Goal: Task Accomplishment & Management: Use online tool/utility

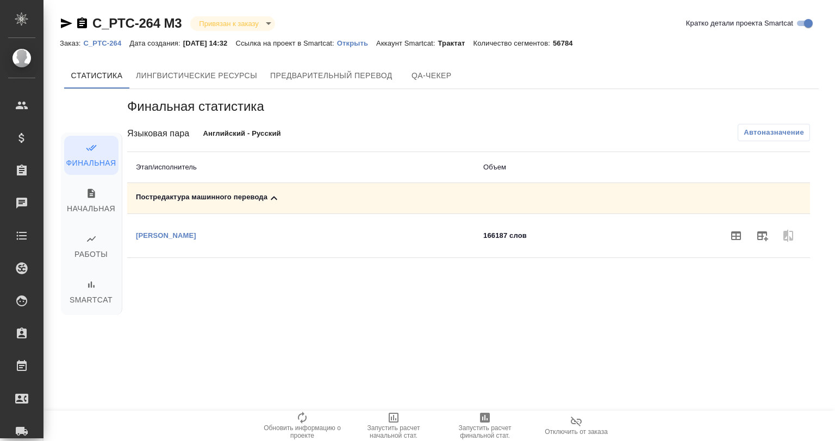
click at [729, 235] on icon "button" at bounding box center [735, 235] width 13 height 13
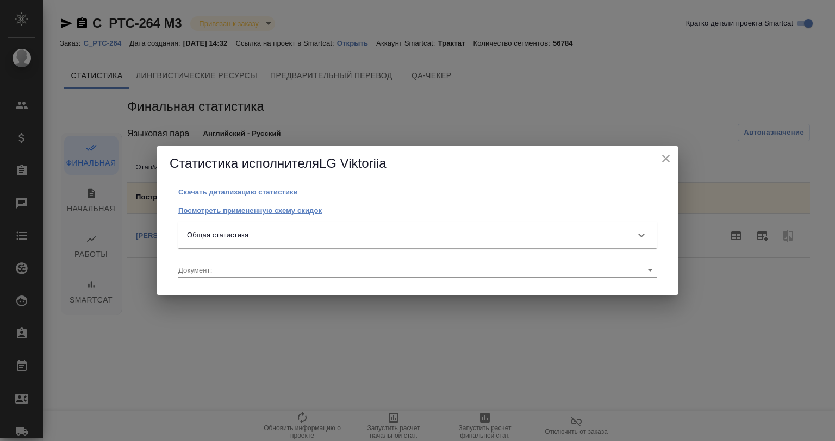
click at [265, 211] on p "Посмотреть примененную схему скидок" at bounding box center [249, 211] width 143 height 8
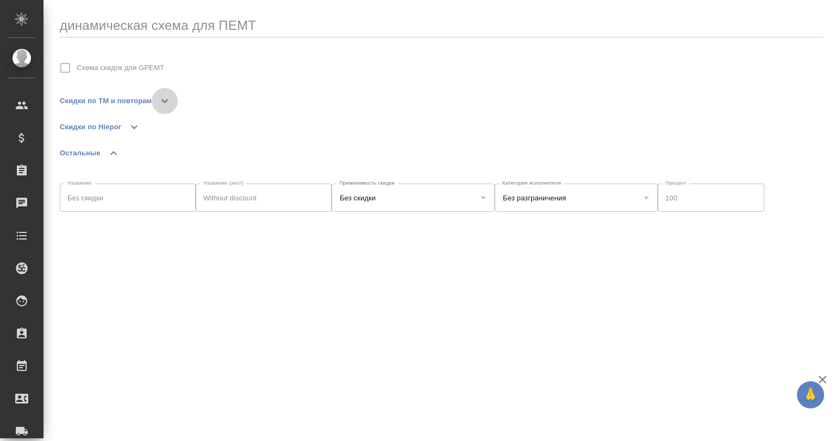
click at [172, 101] on button "button" at bounding box center [165, 101] width 26 height 26
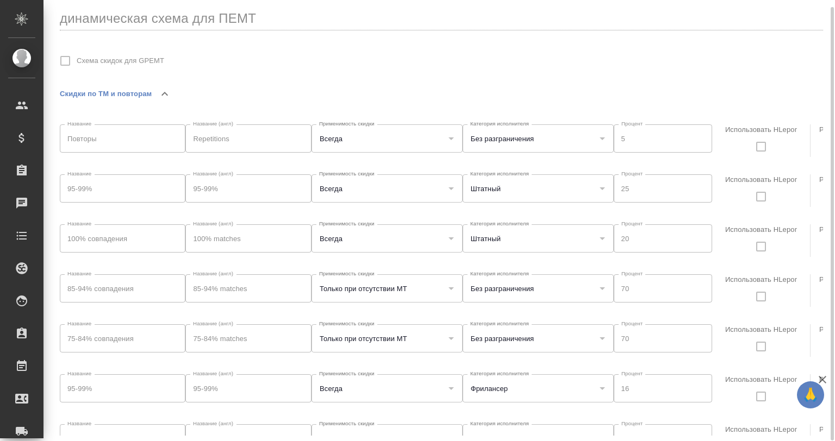
click at [758, 196] on label "Использовать HLepor" at bounding box center [761, 191] width 80 height 34
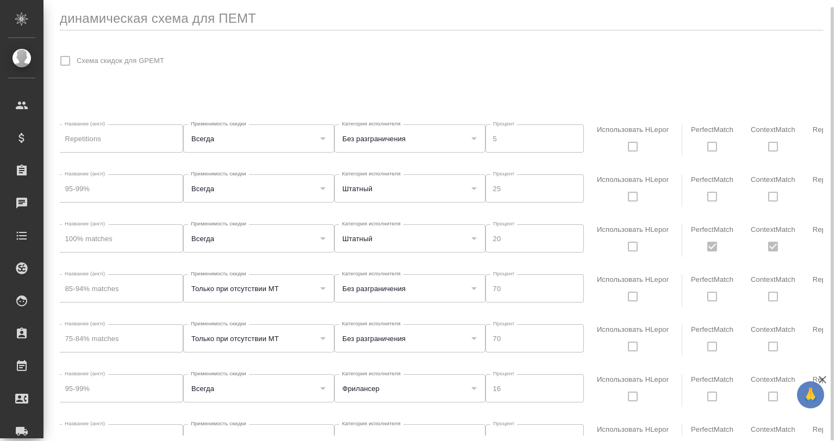
scroll to position [0, 40]
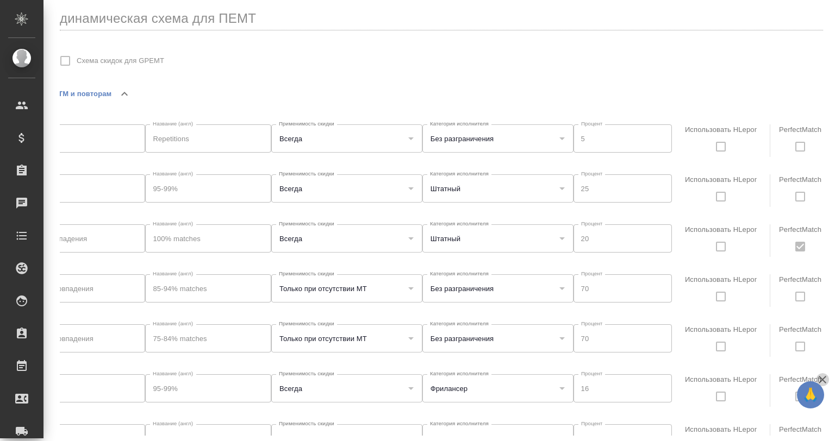
click at [828, 377] on icon "button" at bounding box center [822, 379] width 13 height 13
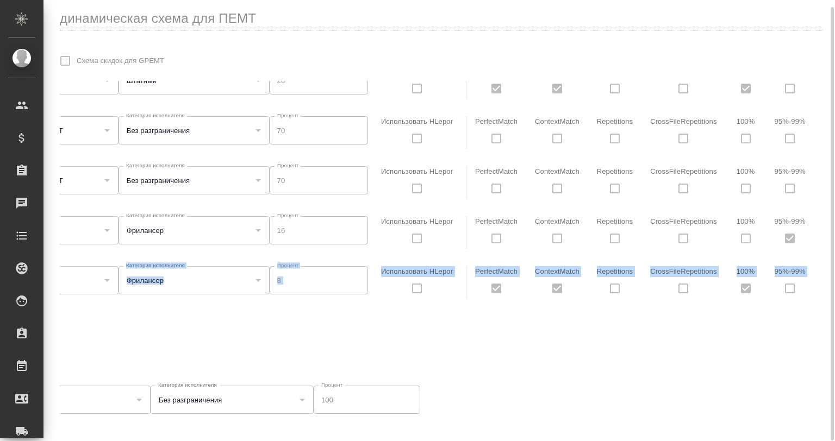
scroll to position [166, 529]
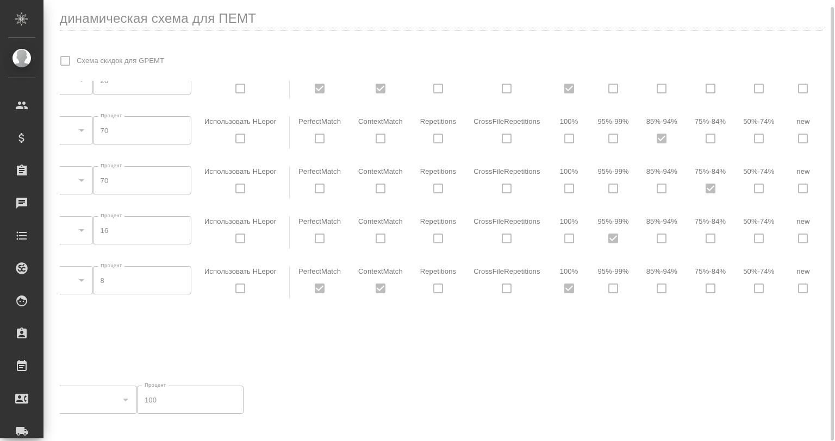
drag, startPoint x: 824, startPoint y: 336, endPoint x: 598, endPoint y: 357, distance: 227.0
click at [598, 357] on div "динамическая схема для ПЕМТ Схема скидок для GPEMT Скидки по ТМ и повторам Назв…" at bounding box center [441, 217] width 775 height 449
click at [598, 357] on div "Скидки по ТМ и повторам Название Повторы Название Название (англ) Repetitions Н…" at bounding box center [441, 258] width 763 height 355
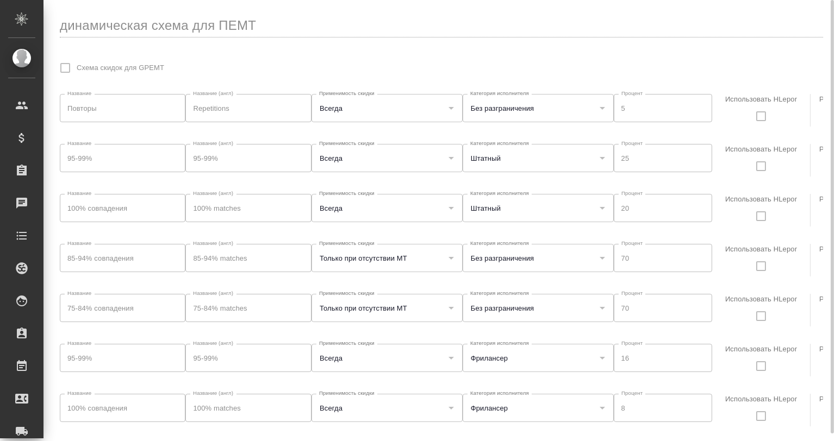
scroll to position [36, 0]
